Goal: Task Accomplishment & Management: Manage account settings

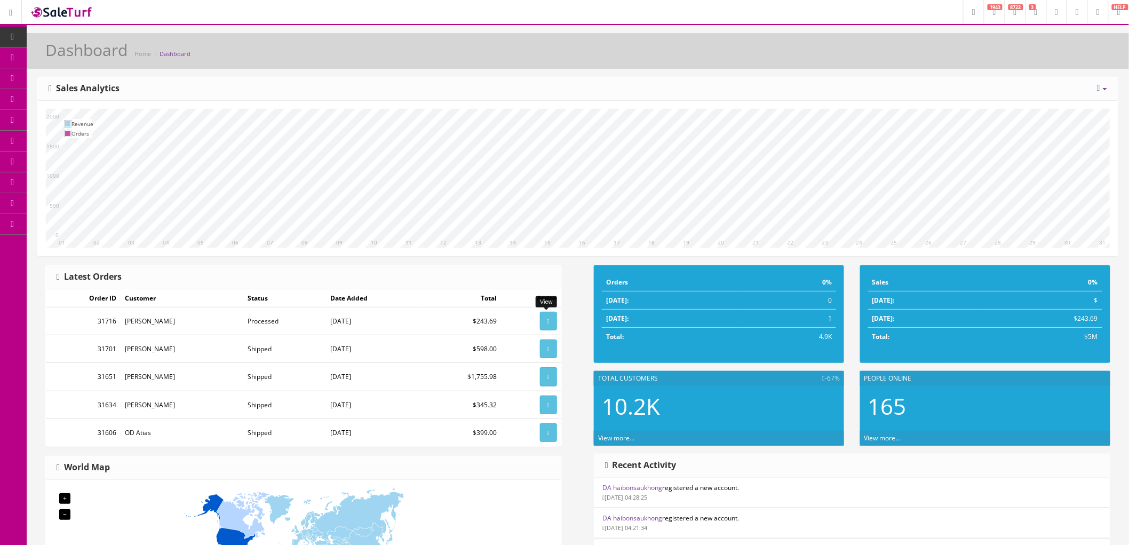
click at [547, 322] on icon at bounding box center [548, 321] width 2 height 6
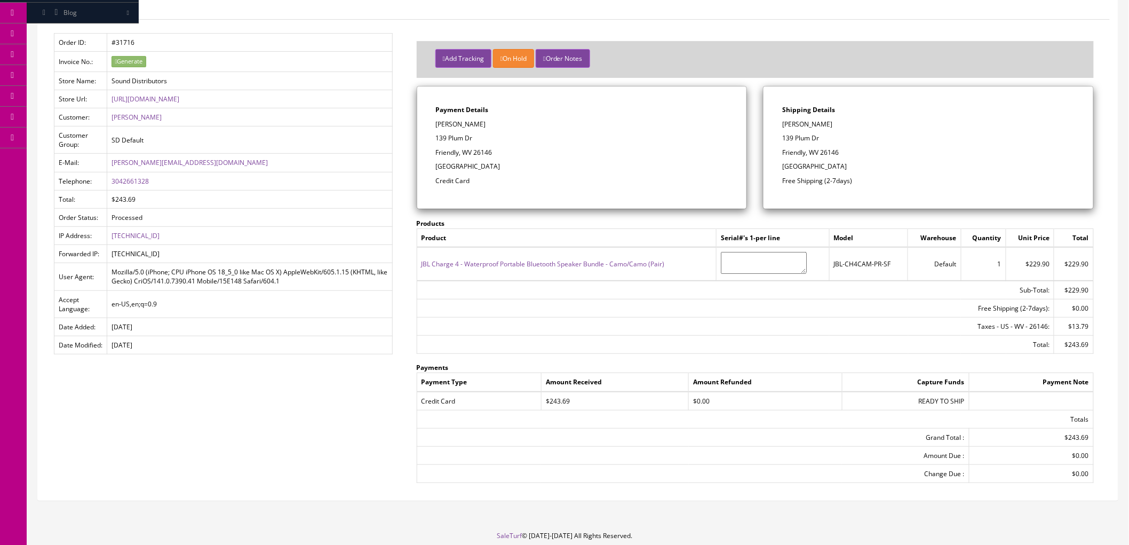
scroll to position [59, 0]
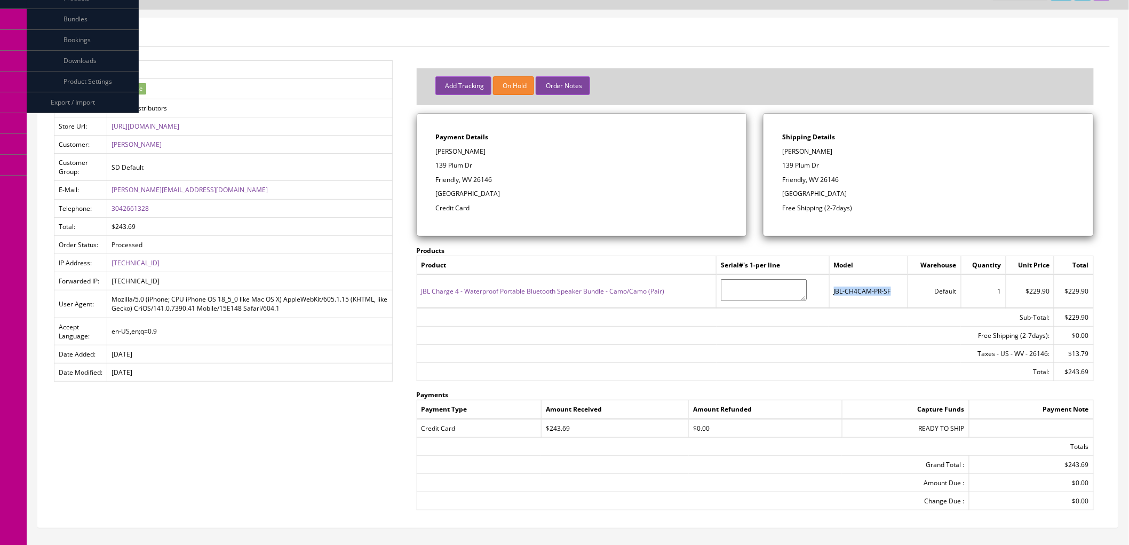
drag, startPoint x: 893, startPoint y: 290, endPoint x: 832, endPoint y: 296, distance: 61.2
click at [832, 296] on td "JBL-CH4CAM-PR-SF" at bounding box center [868, 290] width 78 height 33
copy td "JBL-CH4CAM-PR-SF"
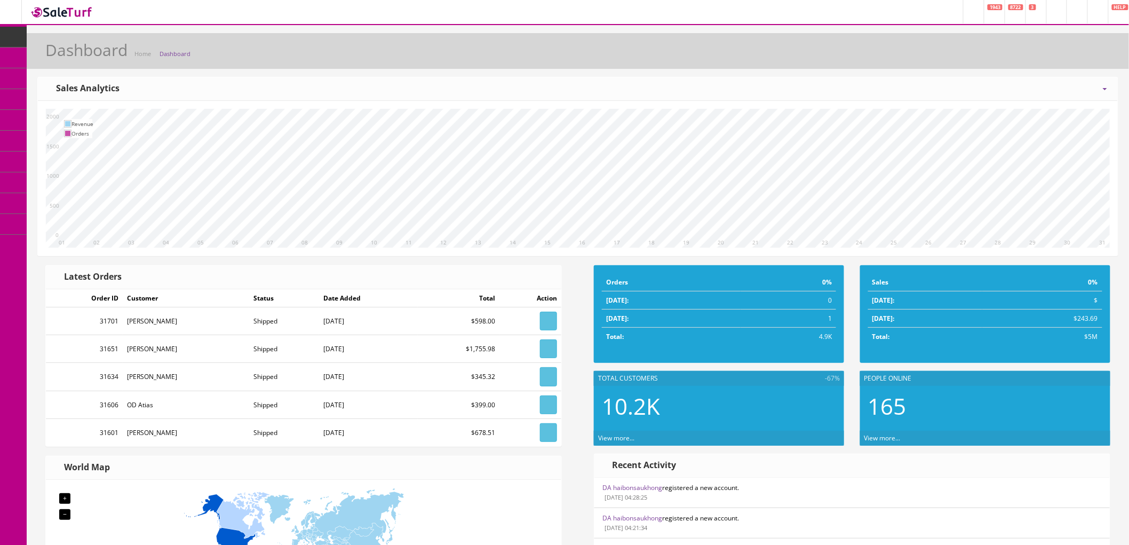
click at [60, 57] on icon at bounding box center [56, 57] width 11 height 9
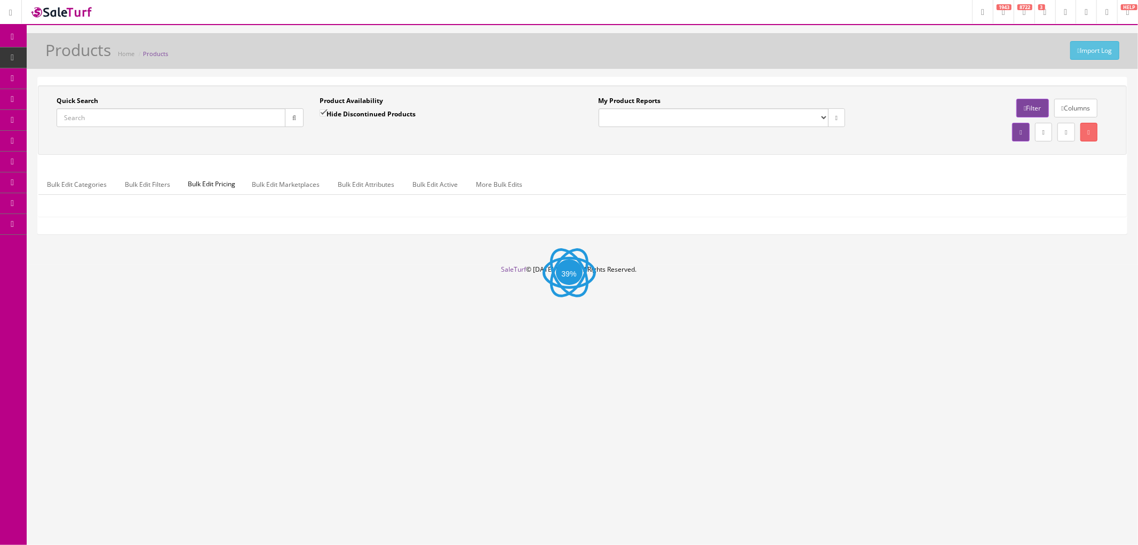
click at [153, 120] on input "Quick Search" at bounding box center [171, 117] width 229 height 19
paste input "JBL-CH4CAM-PR-SF"
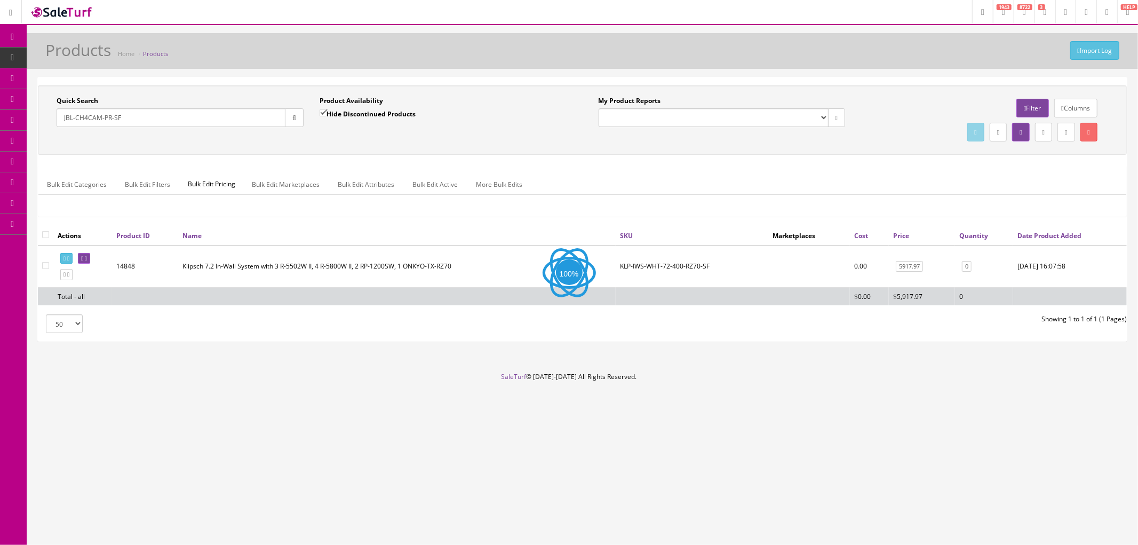
type input "JBL-CH4CAM-PR-SF"
click at [299, 116] on button "button" at bounding box center [294, 117] width 19 height 19
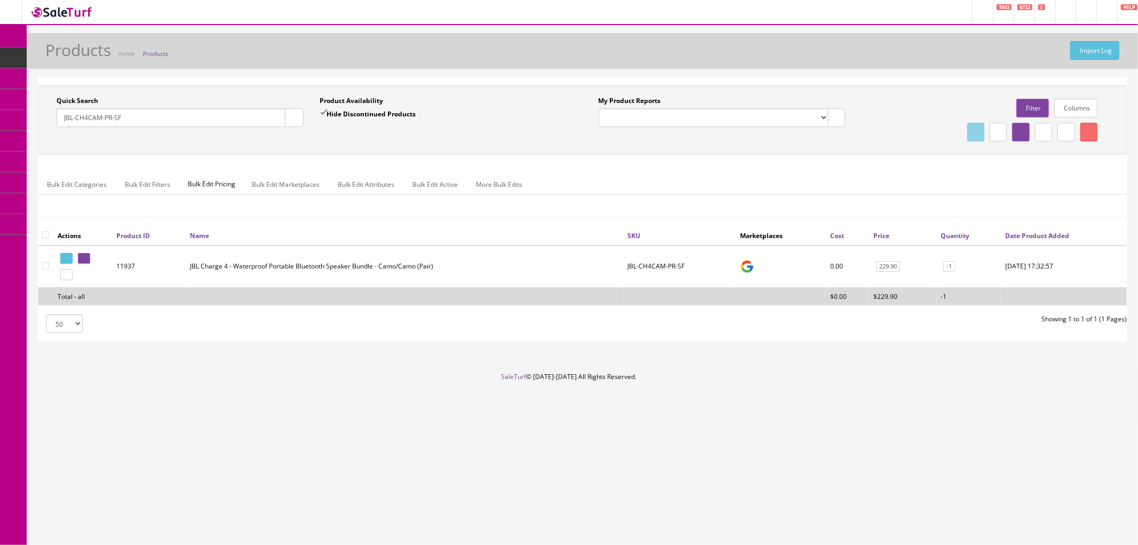
click at [45, 265] on input"] "checkbox" at bounding box center [45, 265] width 7 height 7
checkbox input"] "true"
click at [1088, 130] on icon at bounding box center [1089, 132] width 2 height 6
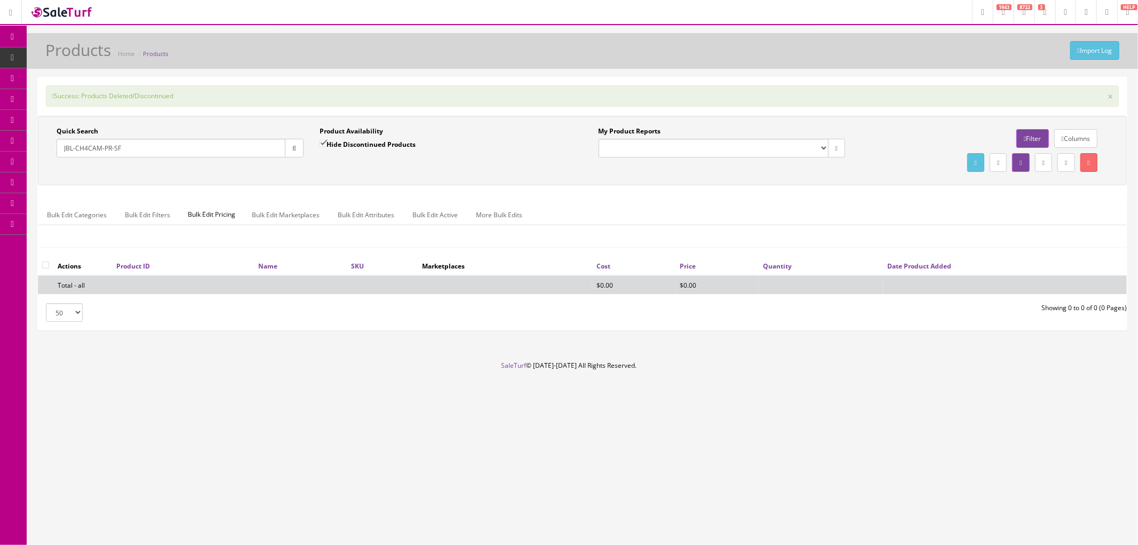
click at [187, 147] on input "JBL-CH4CAM-PR-SF" at bounding box center [171, 148] width 229 height 19
drag, startPoint x: 207, startPoint y: 144, endPoint x: 42, endPoint y: 145, distance: 164.9
click at [42, 145] on div "Quick Search JBL-CH4CAM-PR-SF Date From Product Availability Hide Discontinued …" at bounding box center [312, 145] width 542 height 39
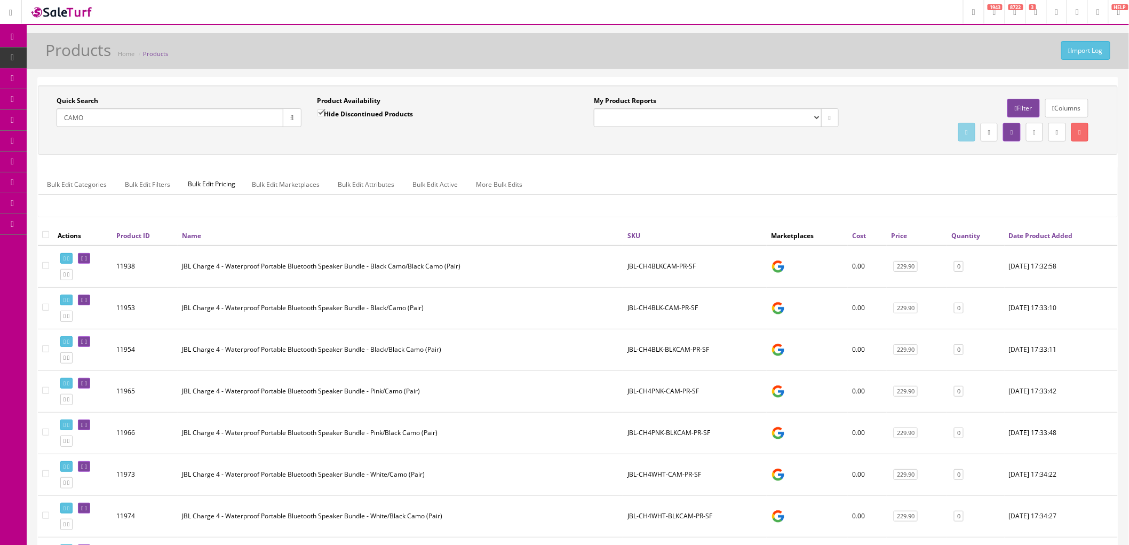
type input "CAMO"
click at [46, 307] on input"] "checkbox" at bounding box center [45, 307] width 7 height 7
checkbox input"] "true"
click at [43, 392] on input"] "checkbox" at bounding box center [45, 390] width 7 height 7
checkbox input"] "true"
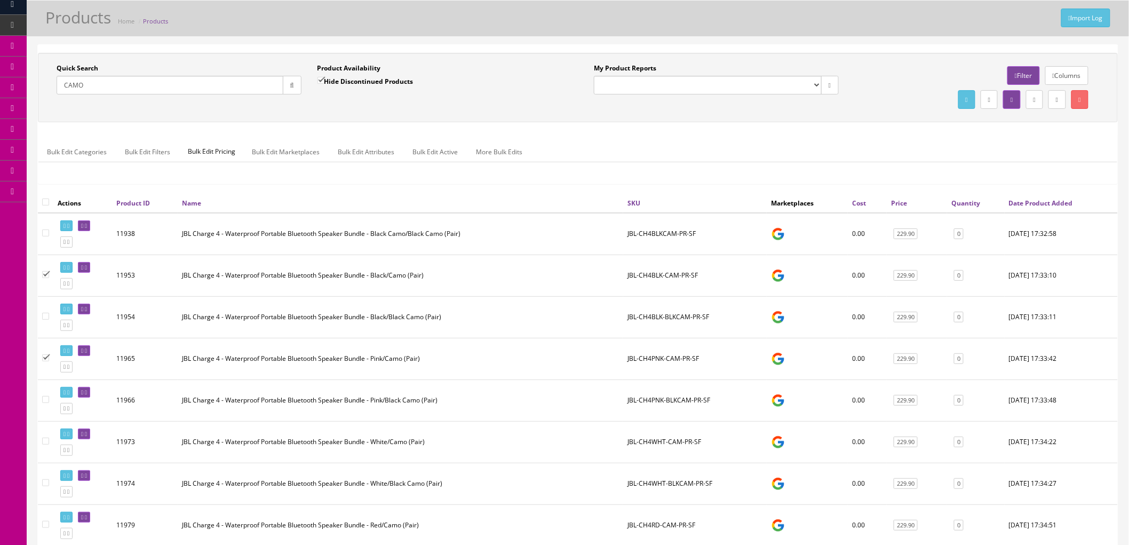
scroll to position [59, 0]
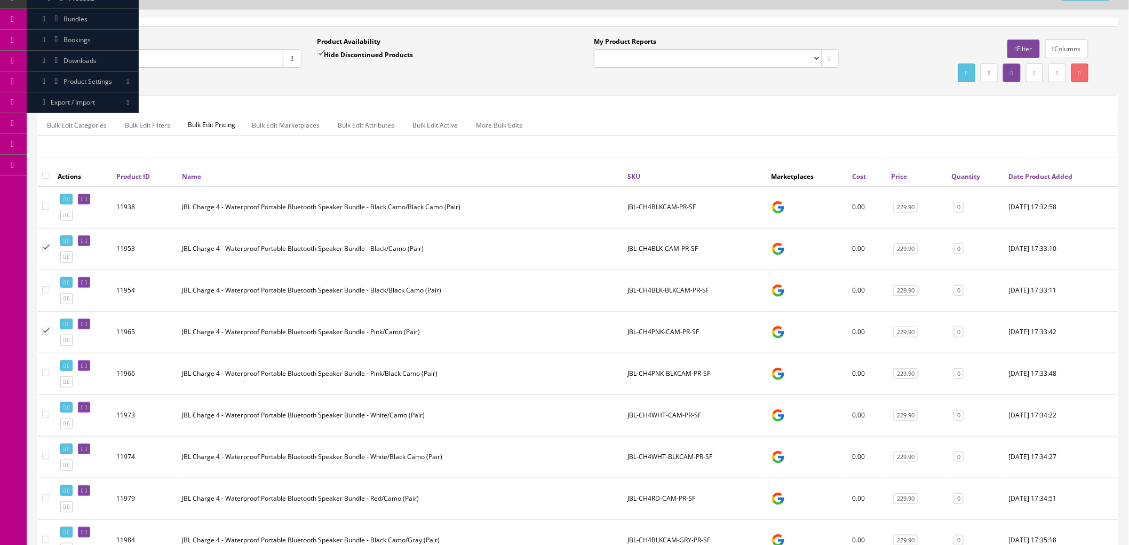
click at [43, 414] on input"] "checkbox" at bounding box center [45, 414] width 7 height 7
checkbox input"] "true"
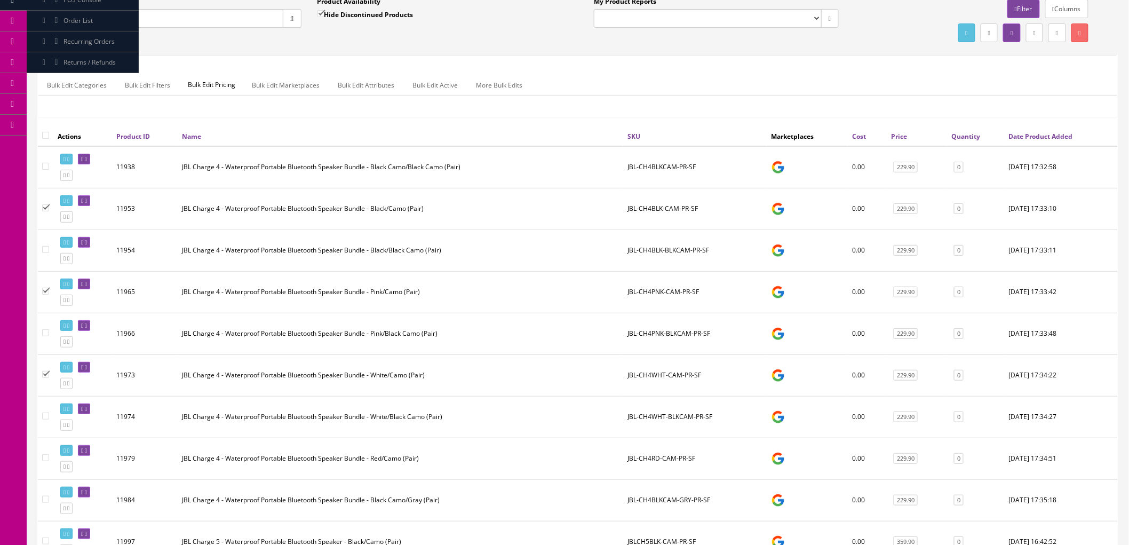
scroll to position [118, 0]
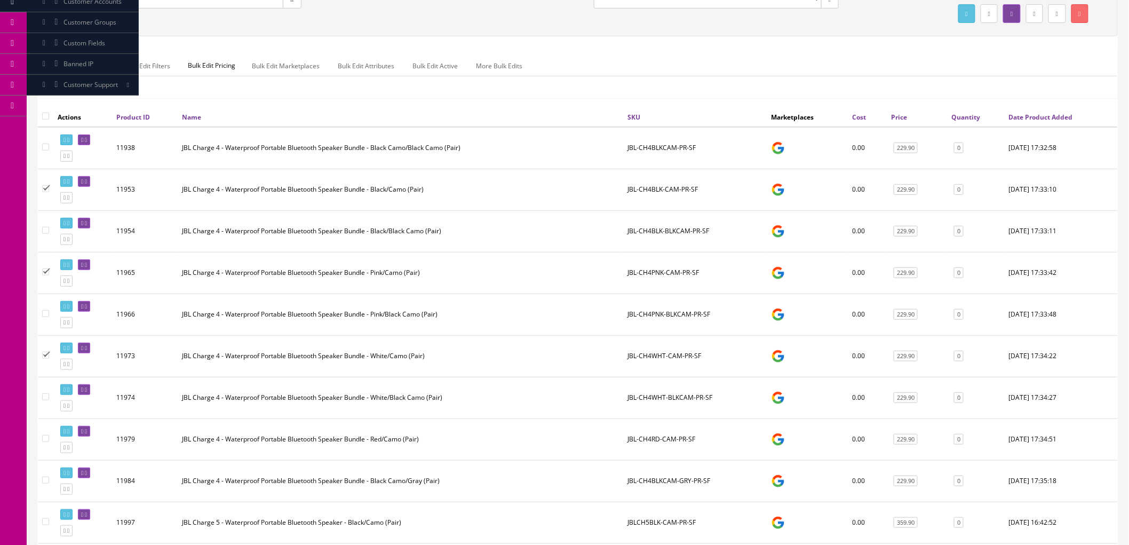
click at [42, 439] on input"] "checkbox" at bounding box center [45, 438] width 7 height 7
checkbox input"] "true"
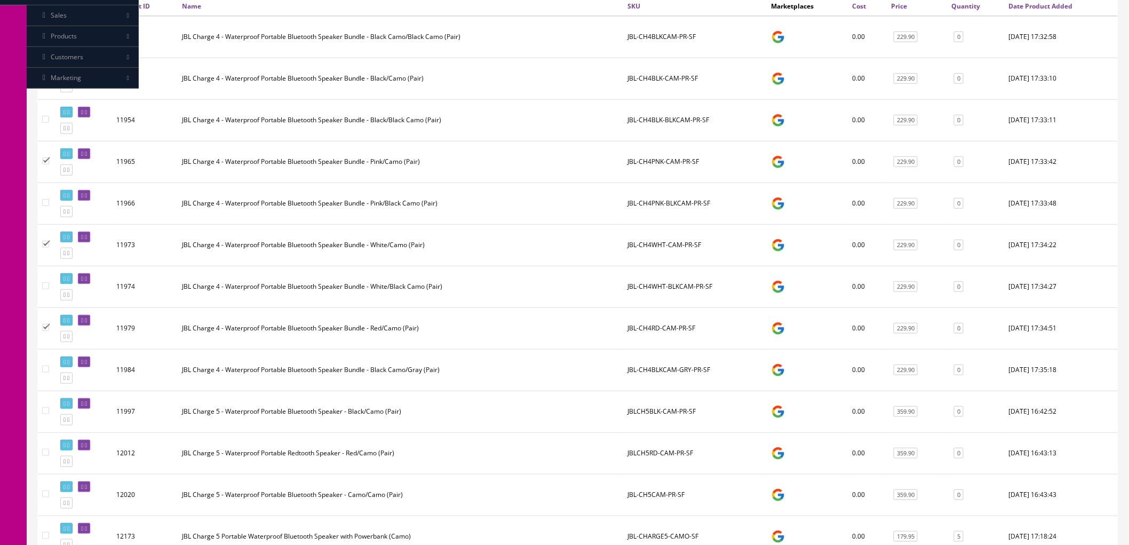
scroll to position [237, 0]
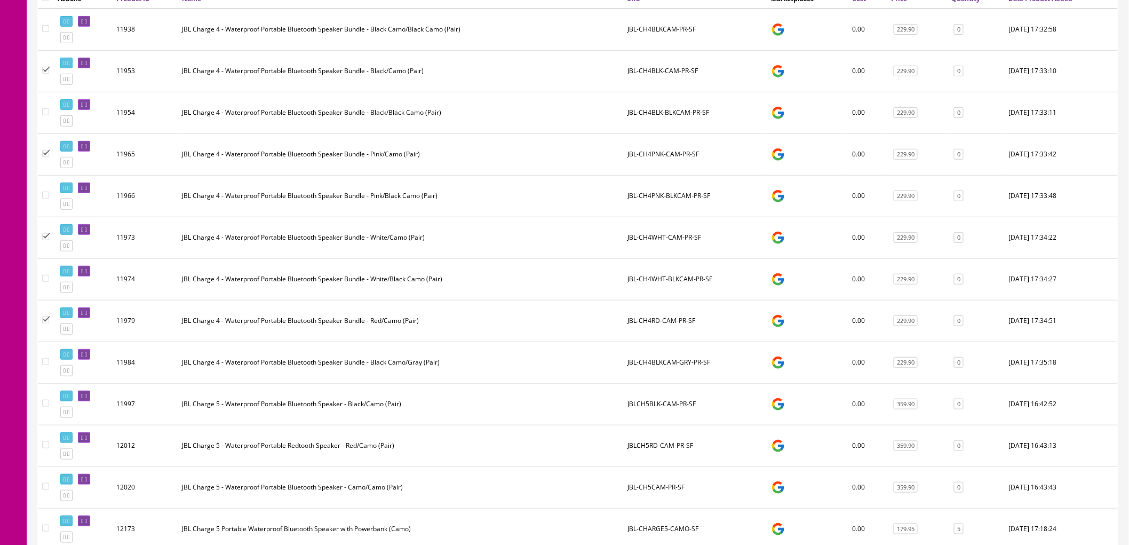
click at [46, 403] on input"] "checkbox" at bounding box center [45, 403] width 7 height 7
checkbox input"] "true"
click at [44, 445] on input"] "checkbox" at bounding box center [45, 444] width 7 height 7
checkbox input"] "true"
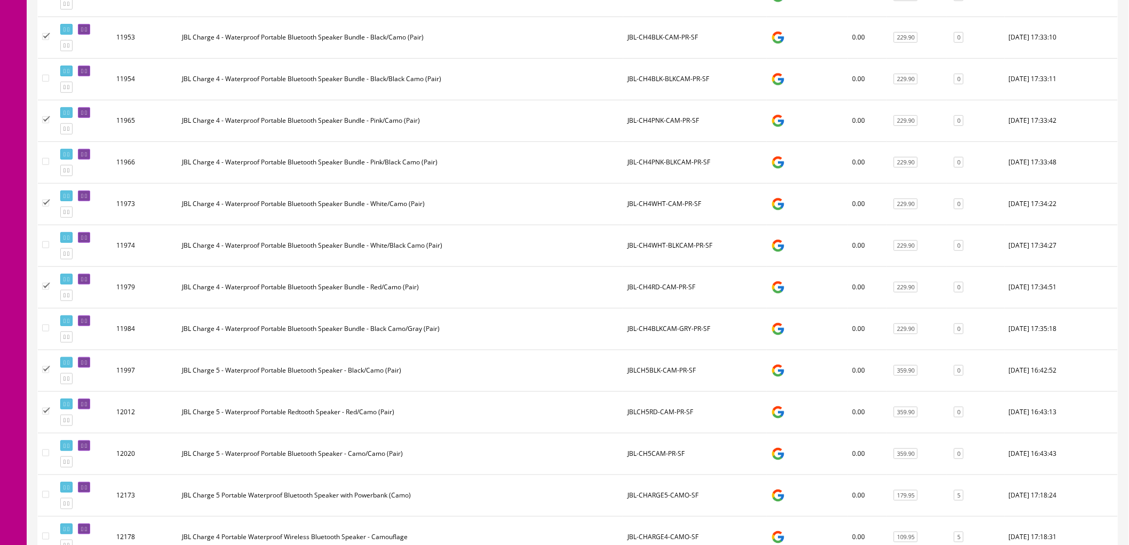
scroll to position [296, 0]
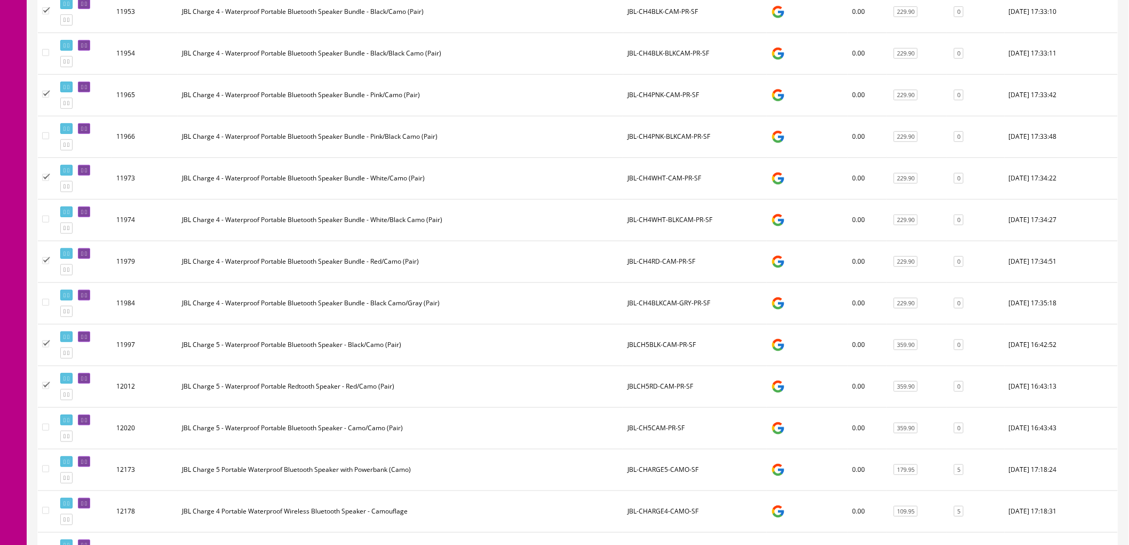
click at [45, 431] on input"] "checkbox" at bounding box center [45, 427] width 7 height 7
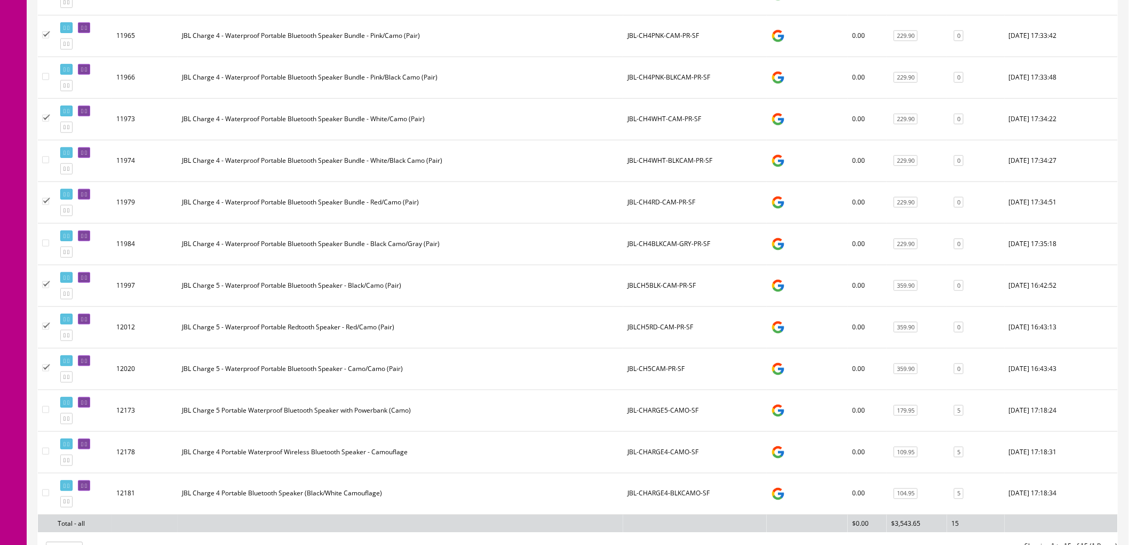
scroll to position [415, 0]
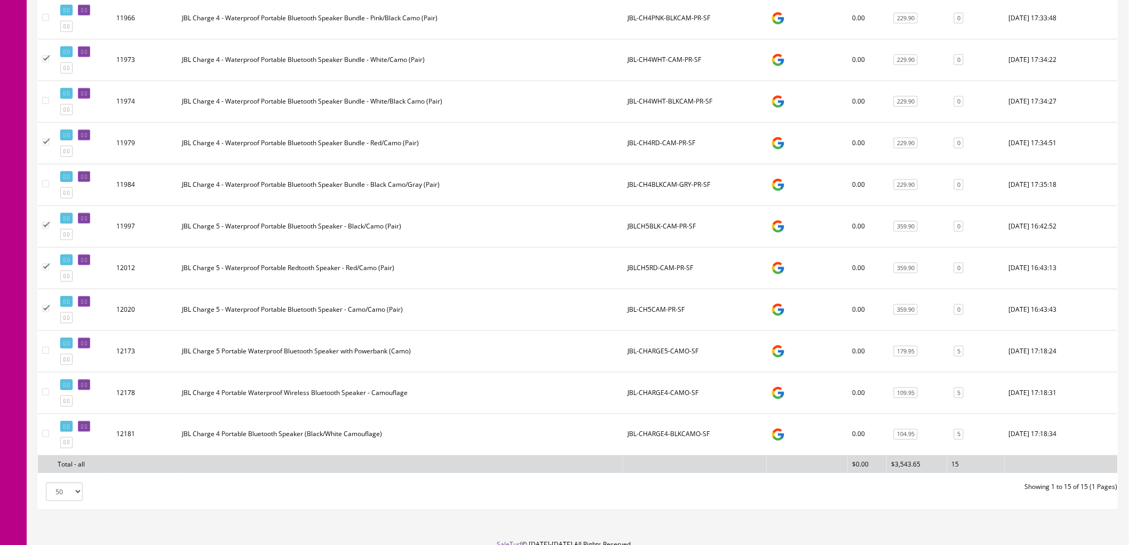
click at [46, 311] on input"] "checkbox" at bounding box center [45, 308] width 7 height 7
checkbox input"] "false"
click at [44, 266] on input"] "checkbox" at bounding box center [45, 267] width 7 height 7
checkbox input"] "false"
click at [46, 227] on input"] "checkbox" at bounding box center [45, 225] width 7 height 7
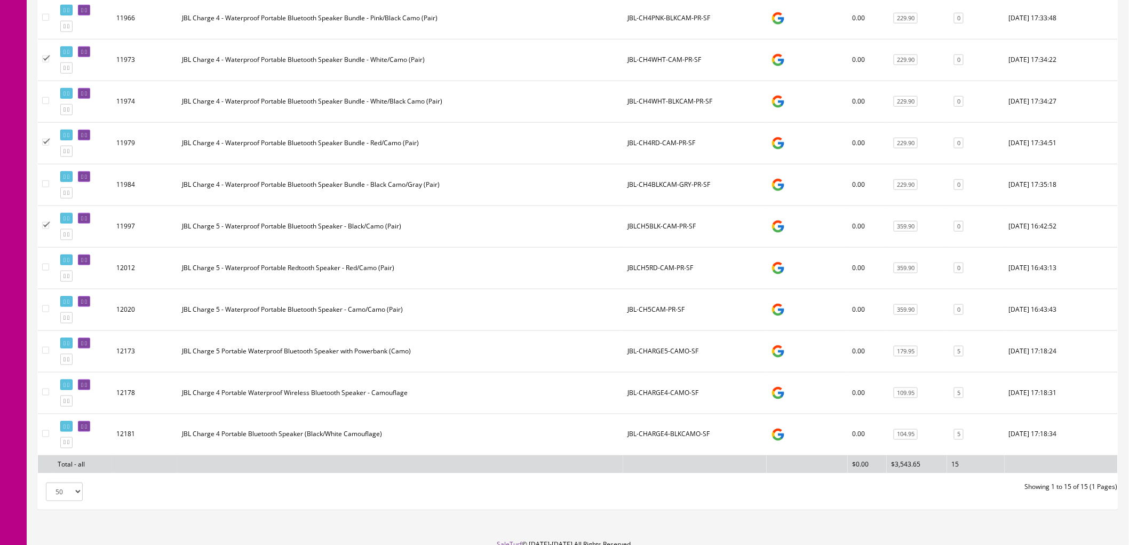
checkbox input"] "false"
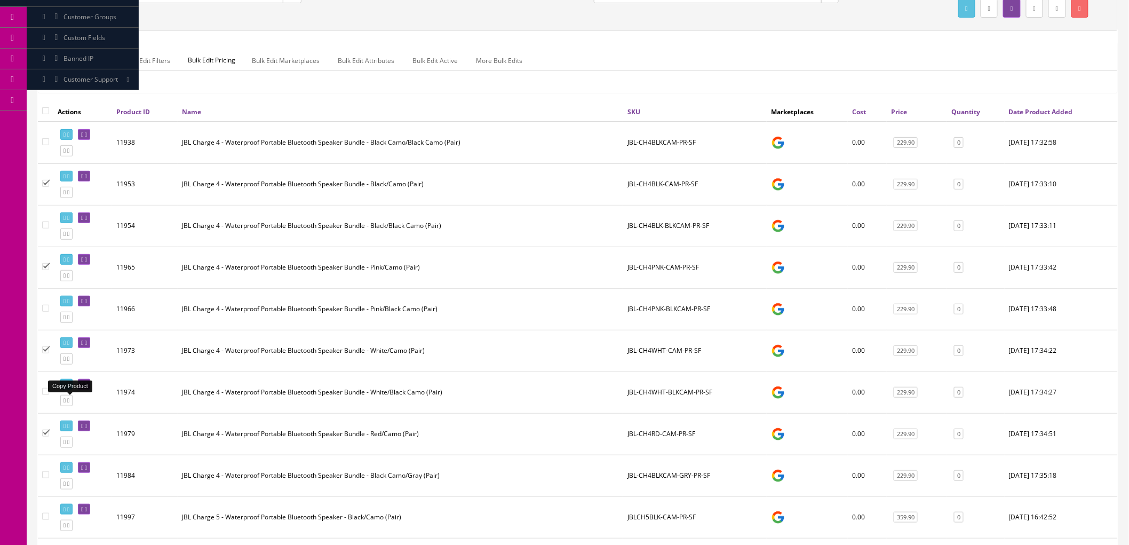
scroll to position [118, 0]
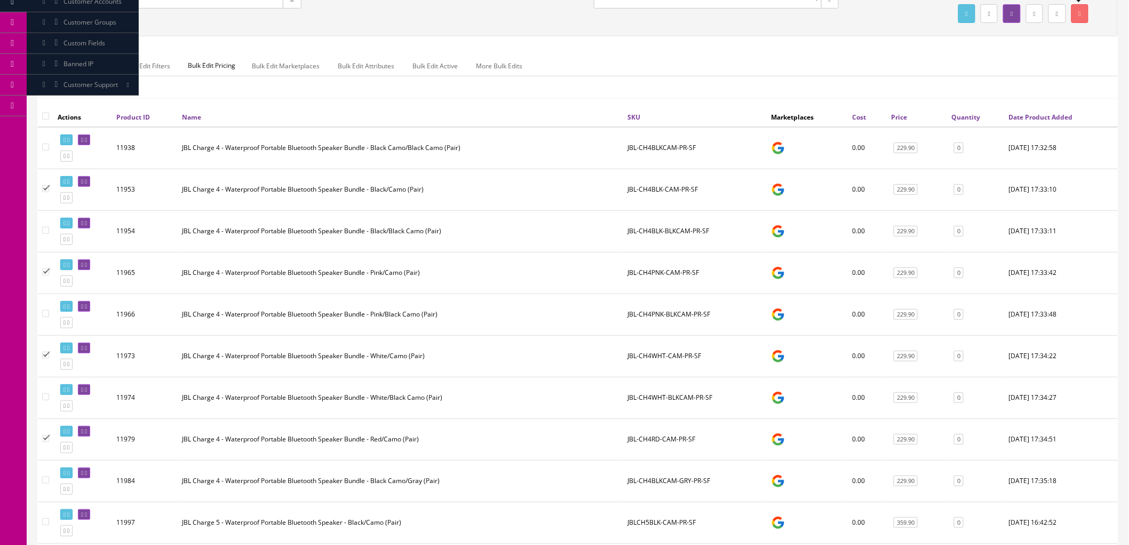
click at [1080, 14] on icon at bounding box center [1080, 14] width 2 height 6
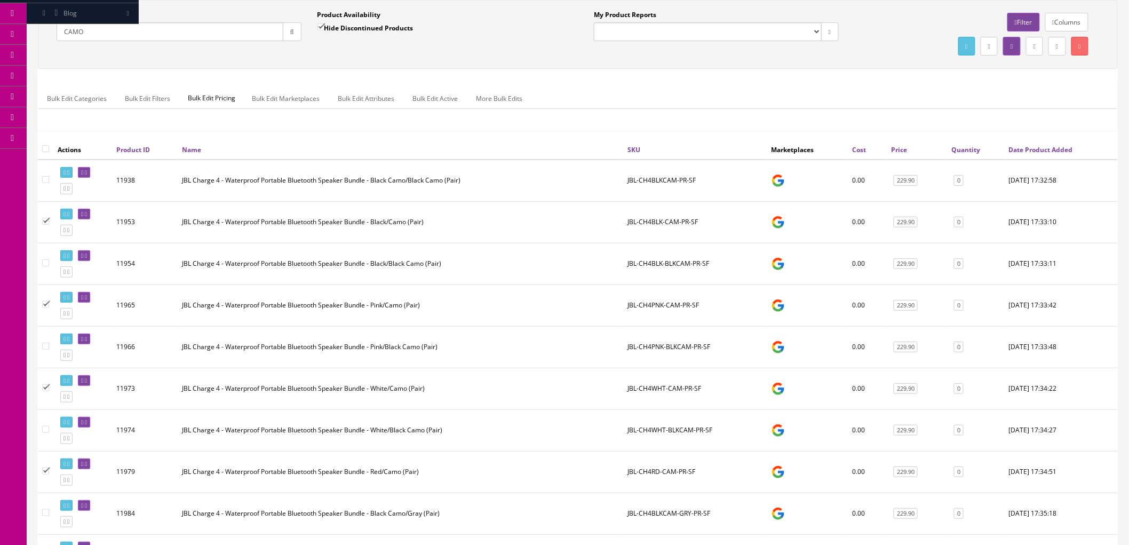
scroll to position [59, 0]
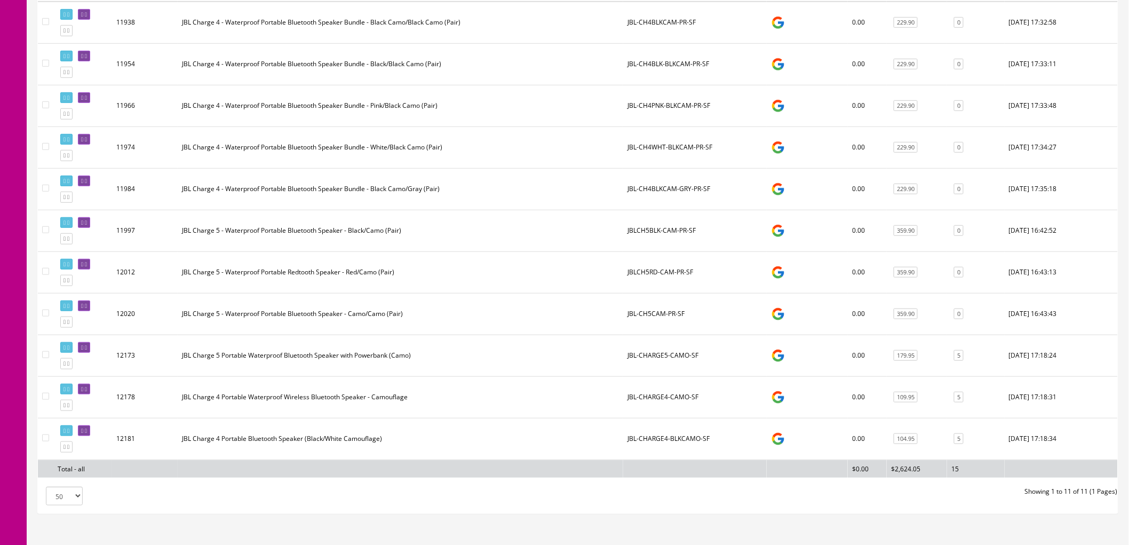
scroll to position [299, 0]
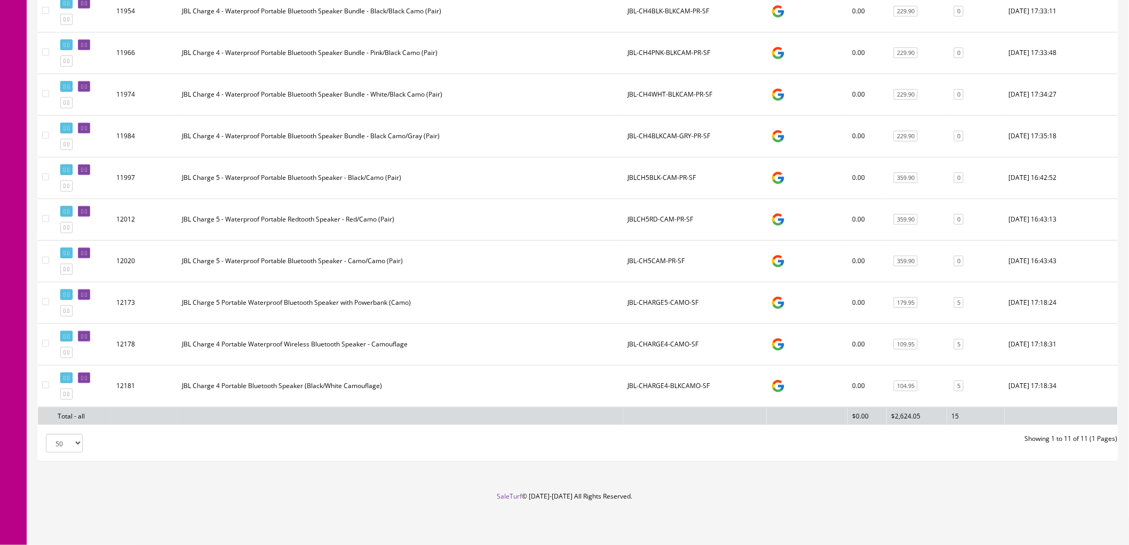
click at [45, 342] on input"] "checkbox" at bounding box center [45, 343] width 7 height 7
checkbox input"] "true"
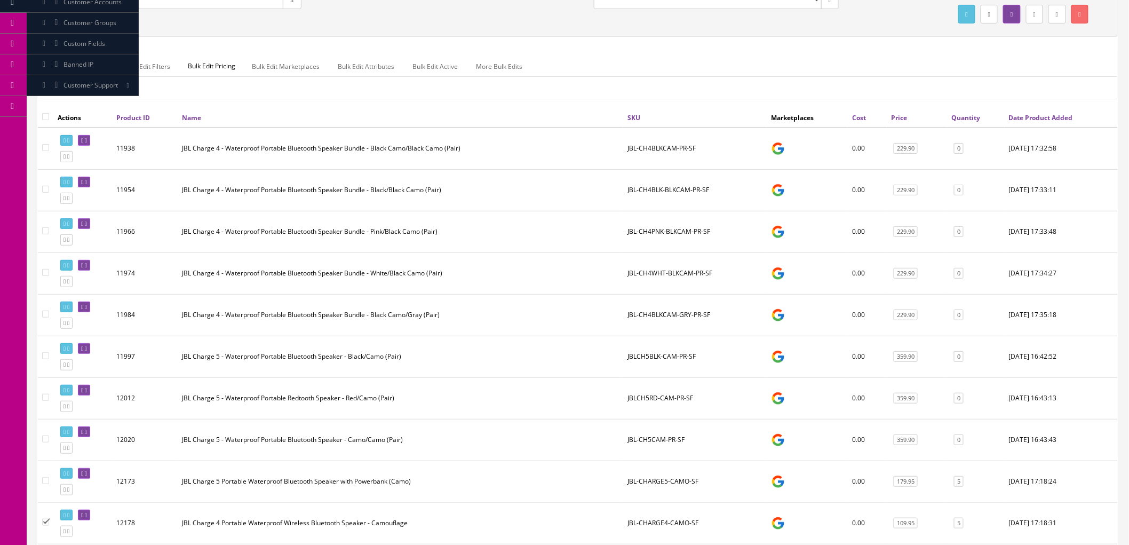
scroll to position [0, 0]
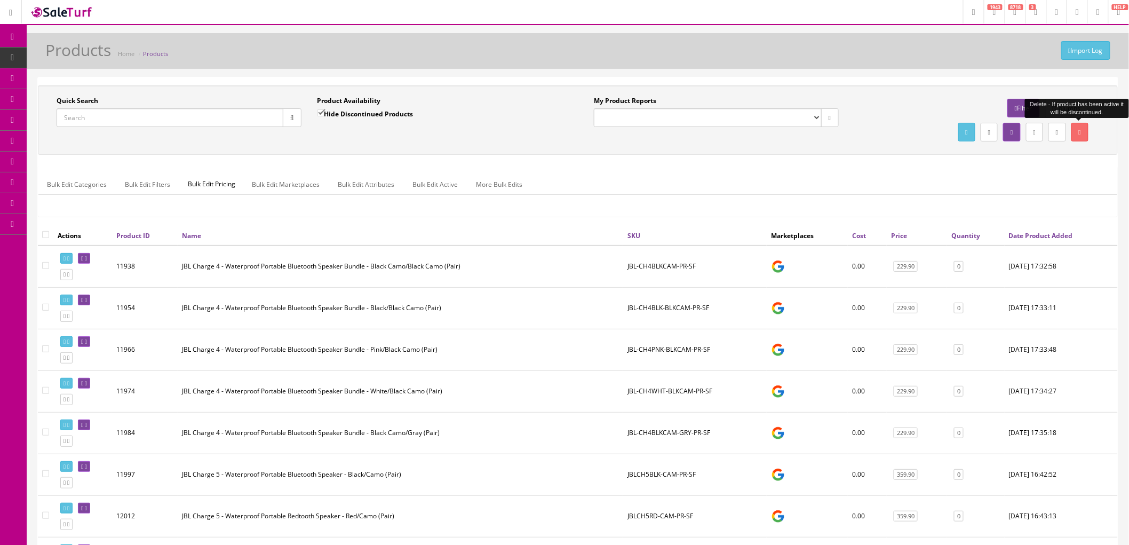
click at [1083, 134] on link at bounding box center [1079, 132] width 17 height 19
